Goal: Task Accomplishment & Management: Manage account settings

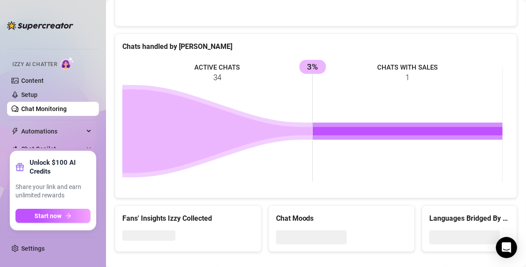
drag, startPoint x: 41, startPoint y: 56, endPoint x: 38, endPoint y: 23, distance: 32.9
click at [38, 23] on div "Home Creator Analytics Team Analytics Izzy AI Chatter Content Setup Chat Monito…" at bounding box center [53, 134] width 92 height 252
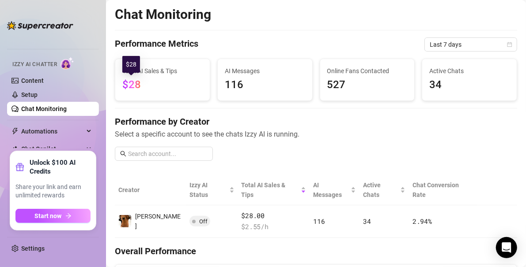
click at [137, 84] on span "$28" at bounding box center [131, 85] width 19 height 12
click at [38, 91] on link "Setup" at bounding box center [29, 94] width 16 height 7
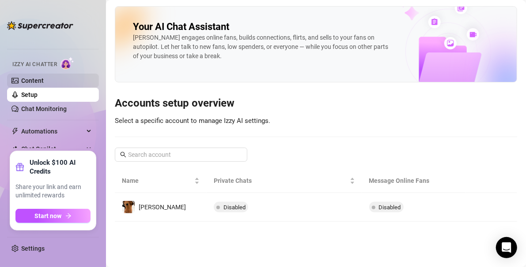
click at [37, 82] on link "Content" at bounding box center [32, 80] width 23 height 7
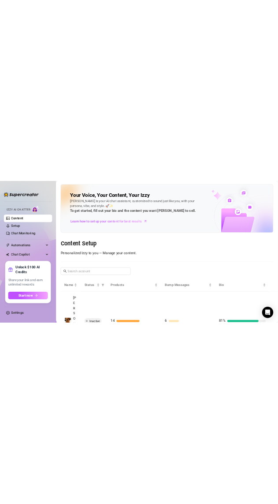
scroll to position [19, 0]
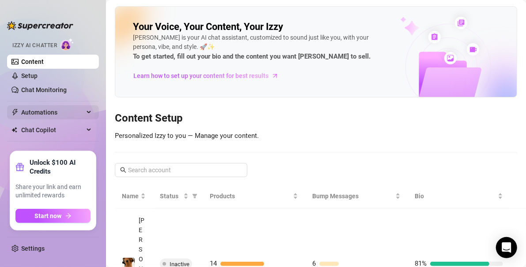
click at [73, 108] on span "Automations" at bounding box center [52, 112] width 63 height 14
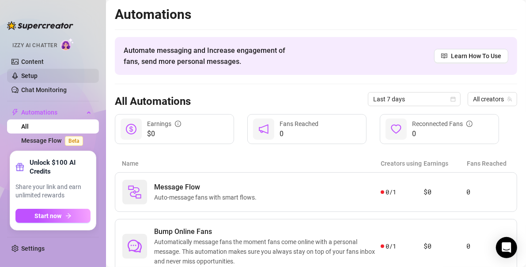
click at [27, 74] on link "Setup" at bounding box center [29, 75] width 16 height 7
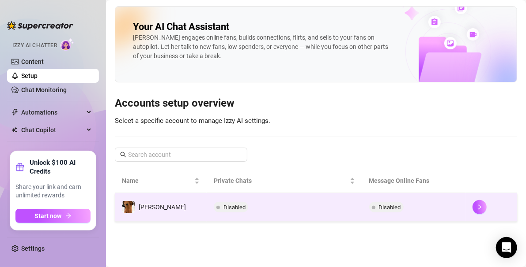
click at [169, 212] on td "[PERSON_NAME]" at bounding box center [161, 207] width 92 height 29
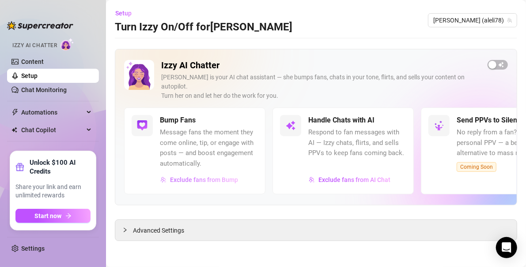
click at [203, 176] on span "Exclude fans from Bump" at bounding box center [204, 179] width 68 height 7
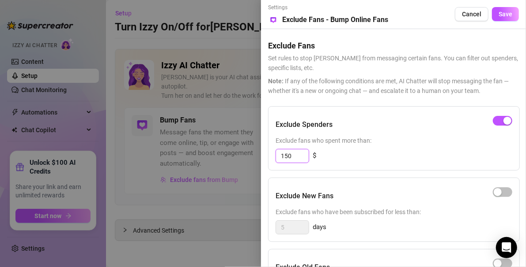
click at [292, 158] on input "150" at bounding box center [292, 156] width 33 height 13
click at [500, 190] on div "button" at bounding box center [497, 192] width 8 height 8
drag, startPoint x: 290, startPoint y: 232, endPoint x: 243, endPoint y: 220, distance: 48.3
click at [243, 220] on div "Settings Preview Exclude Fans - Bump Online Fans Cancel Save Exclude Fans Set r…" at bounding box center [263, 133] width 526 height 267
type input "3"
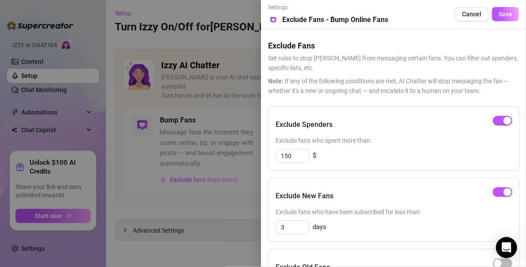
click at [336, 191] on div "Exclude New Fans" at bounding box center [393, 196] width 237 height 22
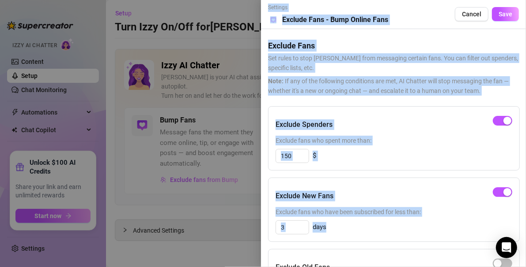
drag, startPoint x: 339, startPoint y: 240, endPoint x: 320, endPoint y: 267, distance: 33.9
click at [320, 267] on html "Home Creator Analytics Team Analytics Izzy AI Chatter Content Setup Chat Monito…" at bounding box center [263, 133] width 526 height 267
click at [277, 241] on div "Exclude New Fans Exclude fans who have been subscribed for less than: 3 days" at bounding box center [394, 210] width 252 height 64
drag, startPoint x: 272, startPoint y: 247, endPoint x: 279, endPoint y: 294, distance: 47.7
click at [279, 267] on html "Home Creator Analytics Team Analytics Izzy AI Chatter Content Setup Chat Monito…" at bounding box center [263, 133] width 526 height 267
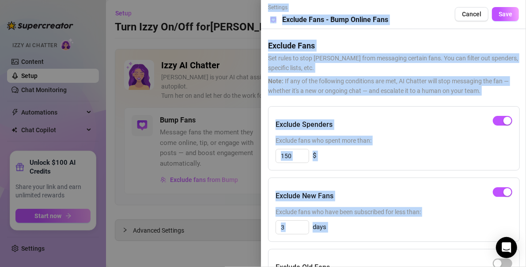
click at [464, 210] on span "Exclude fans who have been subscribed for less than:" at bounding box center [393, 212] width 237 height 10
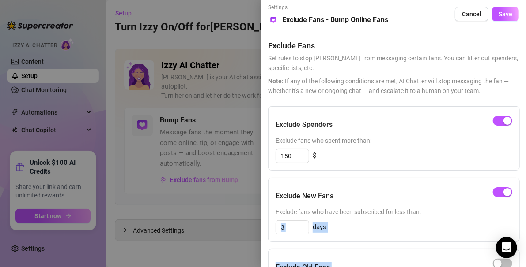
drag, startPoint x: 439, startPoint y: 211, endPoint x: 420, endPoint y: 265, distance: 57.2
click at [420, 265] on div "Exclude Spenders Exclude fans who spent more than: 150 $ Exclude New Fans Exclu…" at bounding box center [393, 251] width 251 height 291
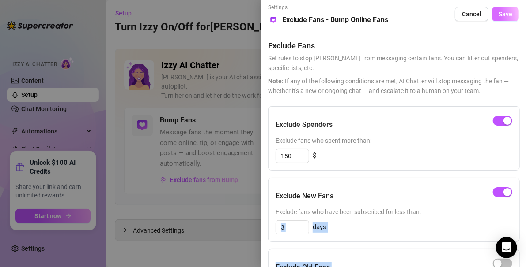
click at [501, 11] on span "Save" at bounding box center [505, 14] width 14 height 7
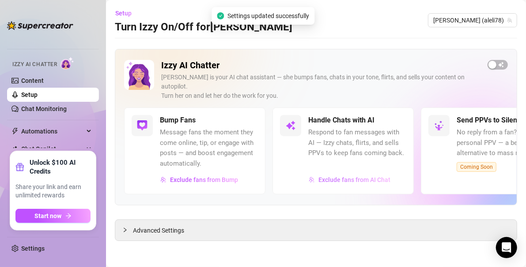
click at [334, 176] on span "Exclude fans from AI Chat" at bounding box center [354, 179] width 72 height 7
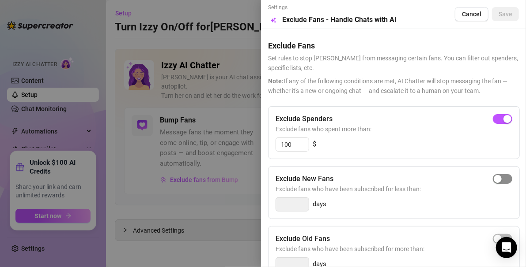
click at [495, 177] on button "button" at bounding box center [501, 179] width 19 height 10
type input "3"
click at [264, 223] on div "Settings Preview Exclude Fans - Handle Chats with AI Cancel Save Exclude Fans S…" at bounding box center [393, 133] width 265 height 267
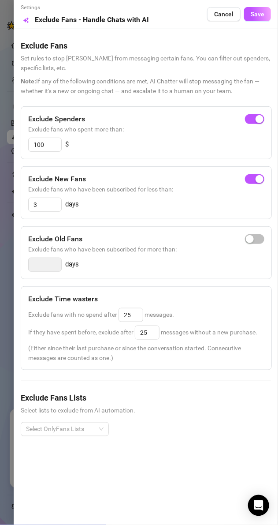
click at [251, 236] on div "button" at bounding box center [250, 239] width 8 height 8
type input "14"
click at [254, 236] on span "button" at bounding box center [254, 239] width 19 height 10
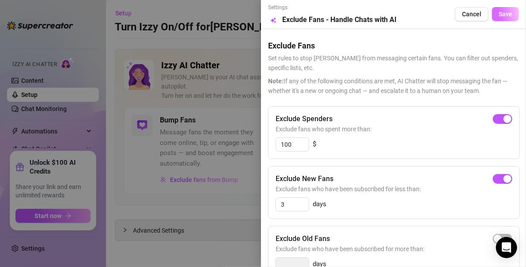
click at [500, 17] on span "Save" at bounding box center [505, 14] width 14 height 7
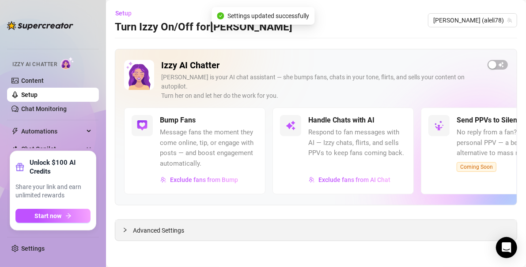
click at [161, 226] on span "Advanced Settings" at bounding box center [158, 231] width 51 height 10
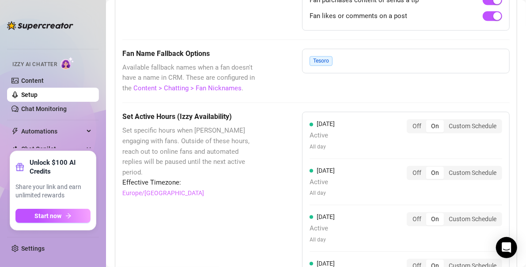
scroll to position [758, 0]
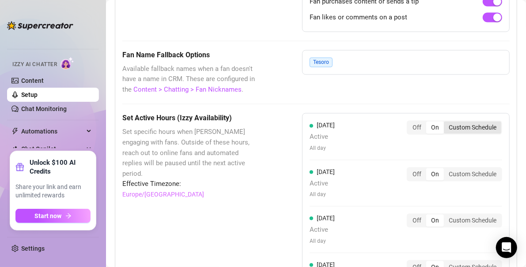
click at [462, 122] on div "Custom Schedule" at bounding box center [471, 128] width 57 height 12
click at [446, 123] on input "Custom Schedule" at bounding box center [446, 123] width 0 height 0
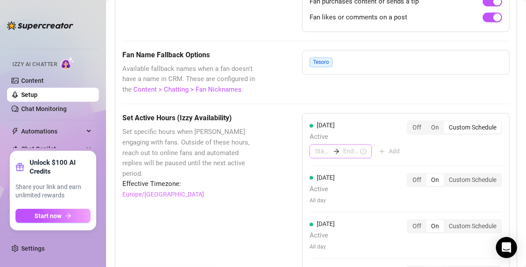
click at [330, 149] on div at bounding box center [336, 152] width 13 height 6
click at [319, 237] on div "06" at bounding box center [318, 233] width 21 height 12
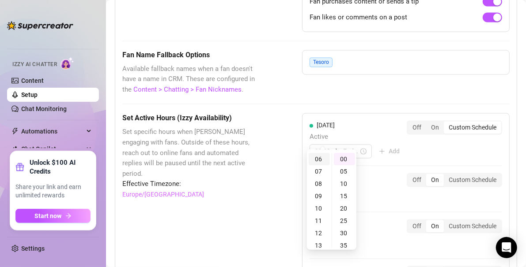
scroll to position [74, 0]
click at [346, 234] on div "30" at bounding box center [344, 233] width 21 height 12
type input "06:30"
click at [343, 147] on input at bounding box center [350, 152] width 15 height 10
type input "10:30"
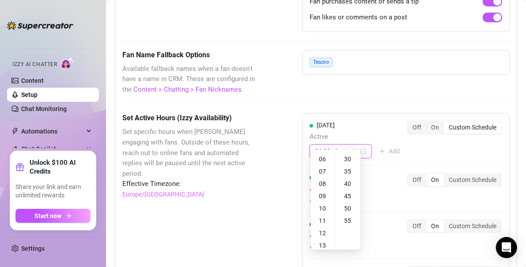
type input "09:30"
type input "06:40"
type input "08:30"
click at [322, 218] on div "23" at bounding box center [322, 219] width 21 height 12
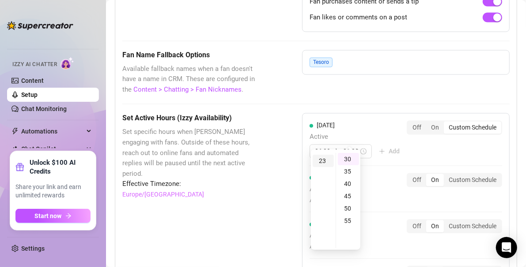
scroll to position [284, 0]
type input "23:30"
click at [350, 158] on div "30" at bounding box center [348, 159] width 21 height 12
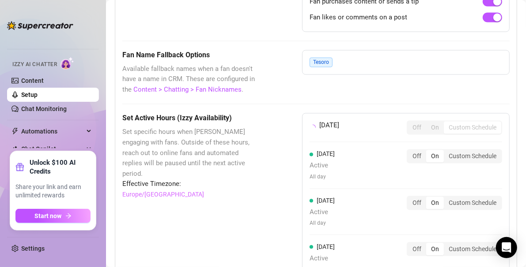
click at [416, 138] on div "[DATE] Off On Custom Schedule [DATE] Active All day Off On Custom Schedule [DAT…" at bounding box center [405, 270] width 207 height 315
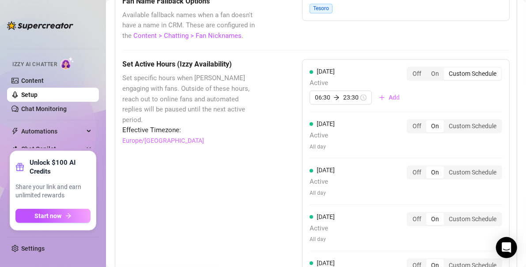
scroll to position [835, 0]
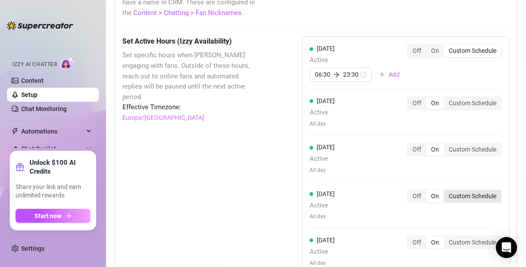
click at [461, 190] on div "Custom Schedule" at bounding box center [471, 196] width 57 height 12
click at [446, 191] on input "Custom Schedule" at bounding box center [446, 191] width 0 height 0
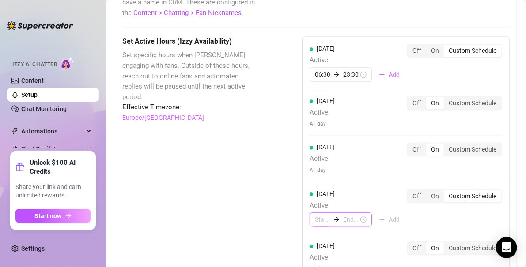
click at [316, 215] on input at bounding box center [322, 220] width 15 height 10
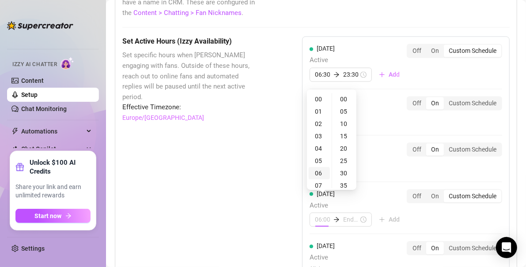
click at [318, 169] on div "06" at bounding box center [318, 173] width 21 height 12
click at [343, 172] on div "30" at bounding box center [344, 173] width 21 height 12
type input "06:30"
click at [343, 215] on input at bounding box center [350, 220] width 15 height 10
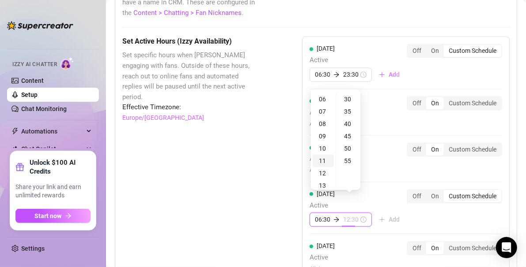
type input "11:30"
type input "23:30"
click at [324, 116] on div "23" at bounding box center [322, 115] width 21 height 12
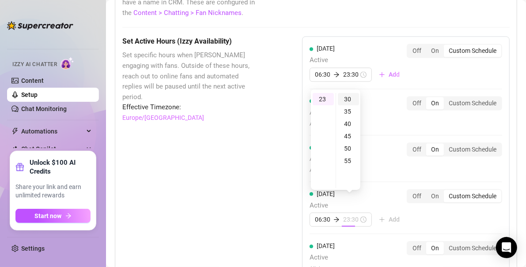
click at [348, 94] on div "30" at bounding box center [348, 99] width 21 height 12
click at [348, 99] on div "30" at bounding box center [348, 99] width 21 height 12
click at [392, 100] on div "[DATE] Active All day Off On Custom Schedule" at bounding box center [405, 112] width 192 height 32
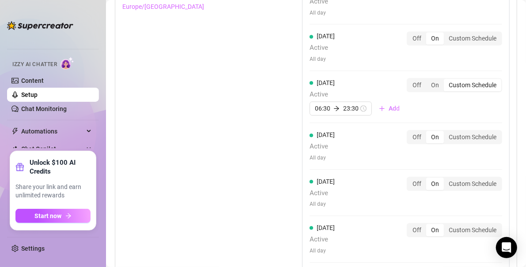
scroll to position [950, 0]
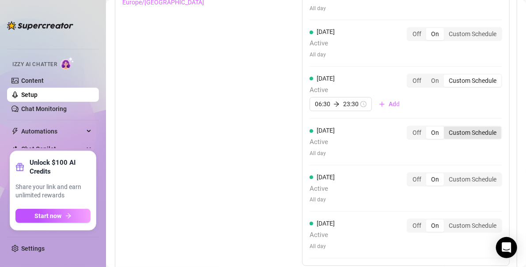
click at [464, 127] on div "Custom Schedule" at bounding box center [471, 133] width 57 height 12
click at [446, 128] on input "Custom Schedule" at bounding box center [446, 128] width 0 height 0
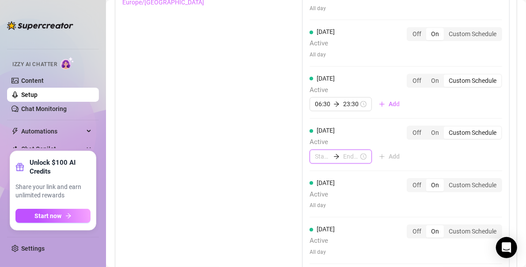
click at [318, 152] on input at bounding box center [322, 157] width 15 height 10
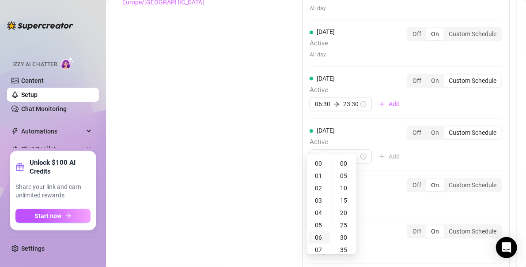
click at [316, 234] on div "06" at bounding box center [318, 238] width 21 height 12
click at [345, 240] on div "30" at bounding box center [344, 238] width 21 height 12
type input "06:30"
click at [345, 152] on input at bounding box center [350, 157] width 15 height 10
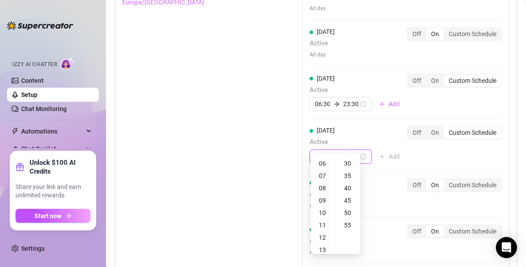
type input "09:30"
click at [320, 199] on div "23" at bounding box center [322, 197] width 21 height 12
type input "23:30"
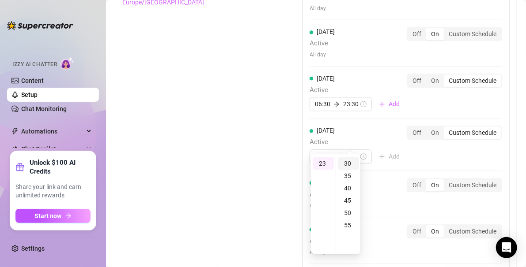
click at [346, 163] on div "30" at bounding box center [348, 164] width 21 height 12
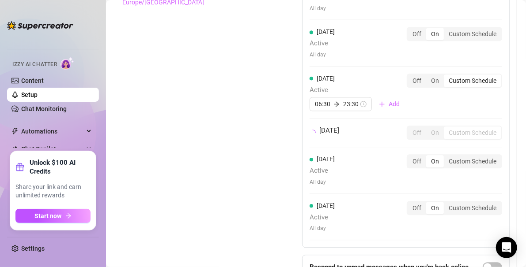
click at [422, 138] on div "[DATE] Active 06:30 23:30 Add Off On Custom Schedule [DATE] Active All day Off …" at bounding box center [405, 84] width 207 height 327
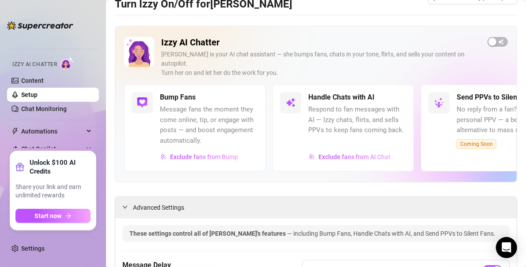
scroll to position [0, 0]
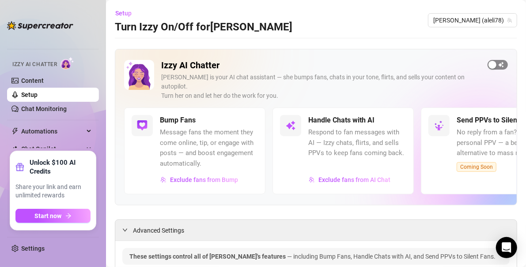
click at [494, 62] on span "button" at bounding box center [497, 65] width 20 height 10
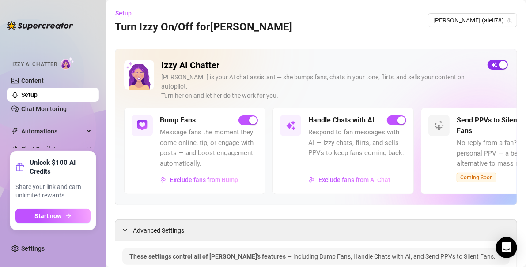
click at [499, 61] on div "button" at bounding box center [503, 65] width 8 height 8
